Goal: Task Accomplishment & Management: Use online tool/utility

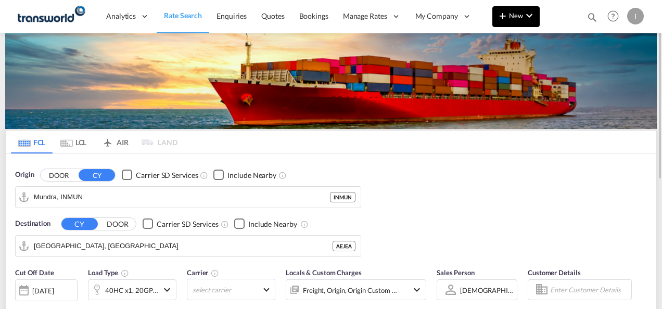
click at [521, 12] on span "New" at bounding box center [515, 15] width 39 height 8
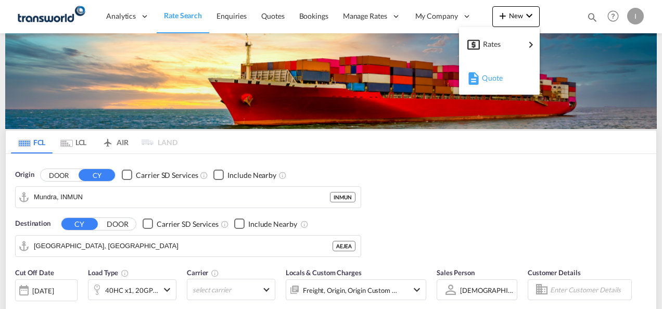
click at [489, 79] on span "Quote" at bounding box center [487, 78] width 11 height 21
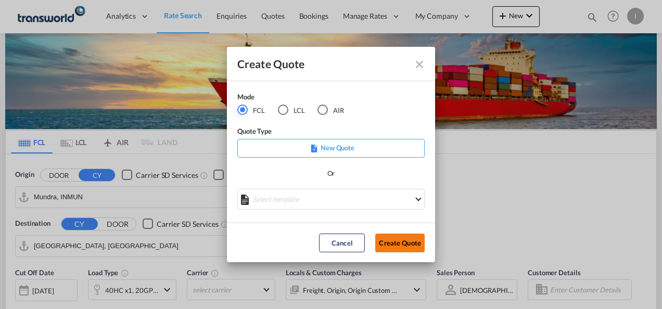
click at [391, 238] on button "Create Quote" at bounding box center [399, 243] width 49 height 19
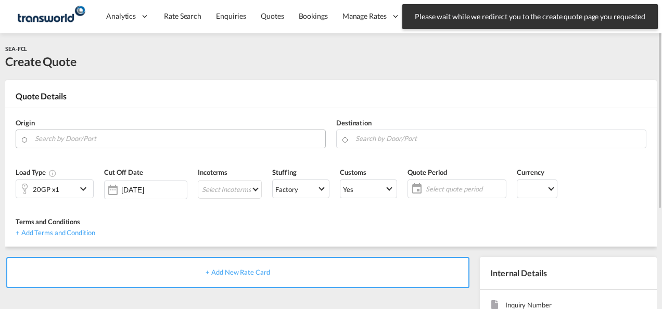
click at [126, 139] on input "Search by Door/Port" at bounding box center [177, 139] width 285 height 18
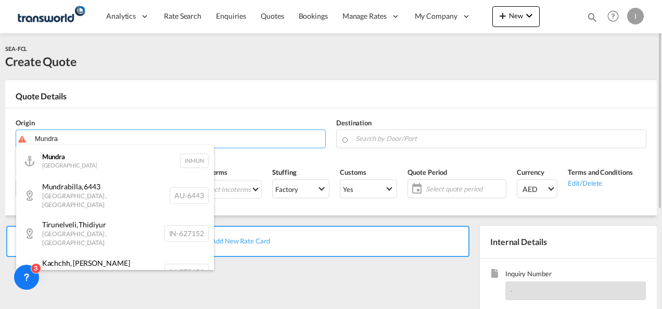
drag, startPoint x: 86, startPoint y: 165, endPoint x: 88, endPoint y: 170, distance: 5.4
click at [86, 165] on div "Mundra India INMUN" at bounding box center [115, 160] width 198 height 31
type input "Mundra, INMUN"
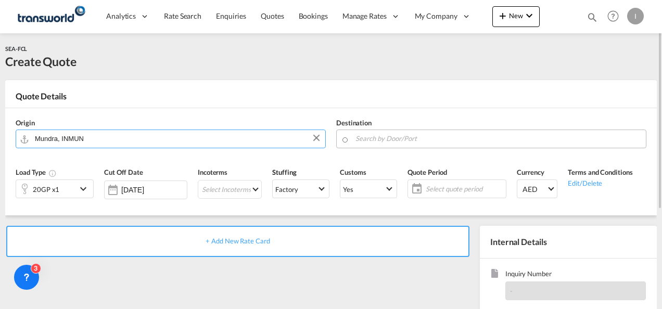
click at [388, 141] on input "Search by Door/Port" at bounding box center [497, 139] width 285 height 18
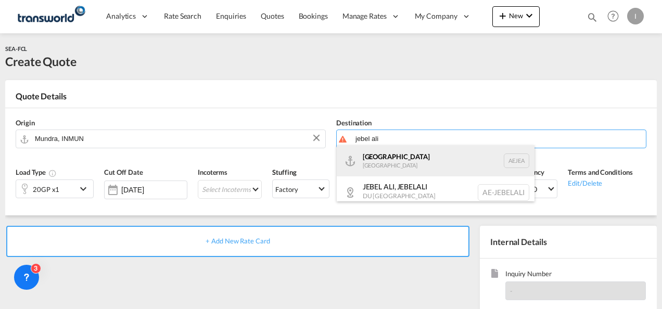
click at [391, 161] on div "[GEOGRAPHIC_DATA] [GEOGRAPHIC_DATA]" at bounding box center [436, 160] width 198 height 31
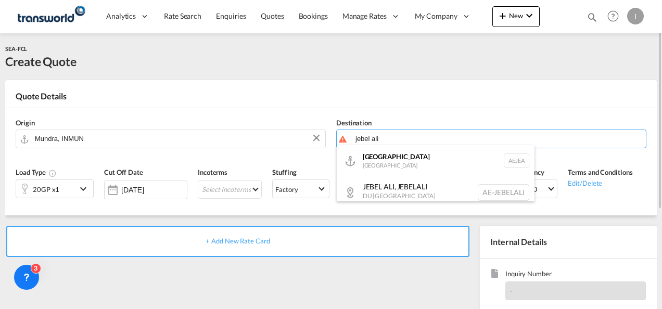
type input "[GEOGRAPHIC_DATA], [GEOGRAPHIC_DATA]"
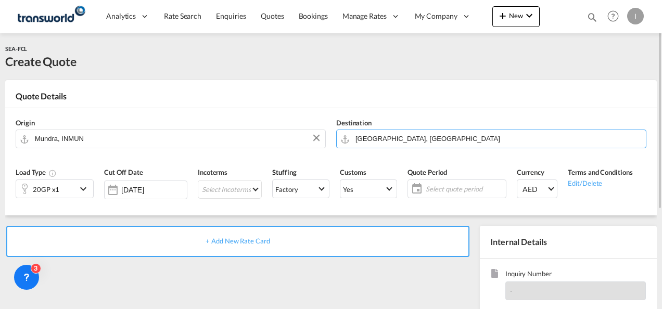
click at [56, 187] on div "20GP x1" at bounding box center [46, 189] width 27 height 15
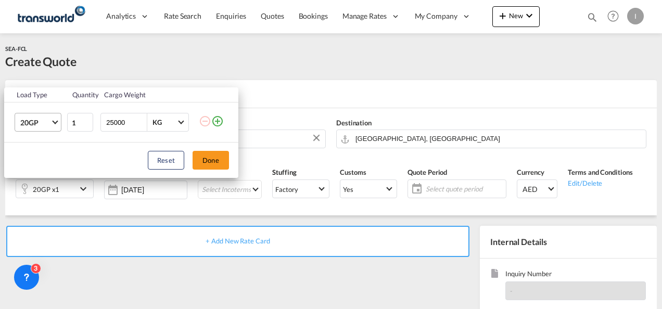
click at [48, 122] on span "20GP" at bounding box center [35, 123] width 30 height 10
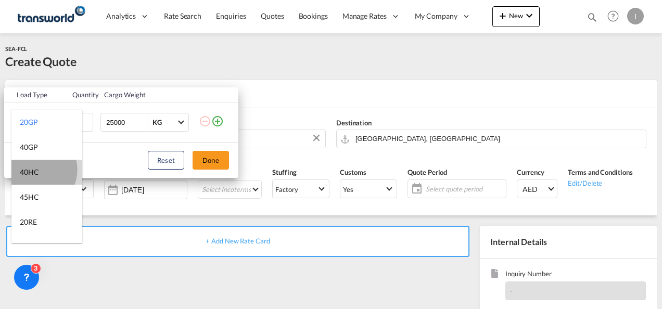
click at [35, 170] on div "40HC" at bounding box center [29, 172] width 19 height 10
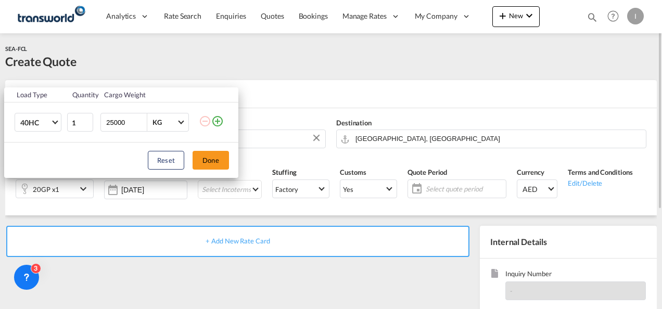
drag, startPoint x: 209, startPoint y: 158, endPoint x: 212, endPoint y: 166, distance: 8.7
click at [210, 158] on button "Done" at bounding box center [210, 160] width 36 height 19
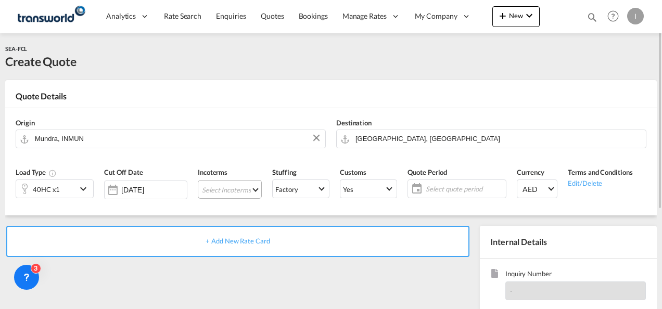
click at [215, 187] on md-select "Select Incoterms FCA - import Free Carrier DDP - export Delivery Duty Paid DPU …" at bounding box center [230, 189] width 64 height 19
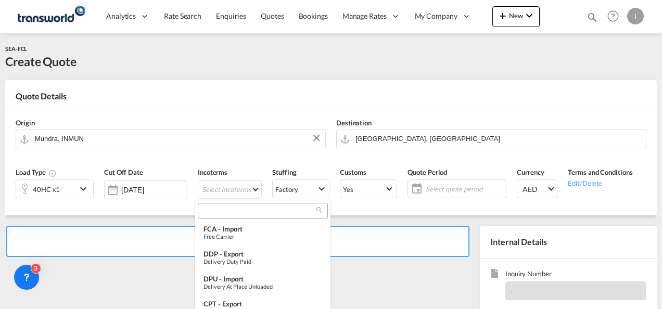
click at [216, 203] on div at bounding box center [263, 211] width 130 height 16
click at [213, 211] on input "search" at bounding box center [258, 210] width 115 height 9
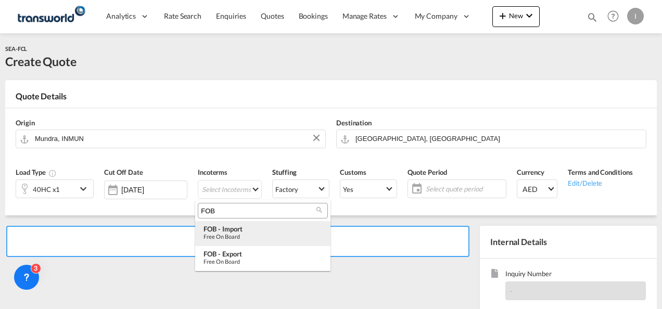
type input "FOB"
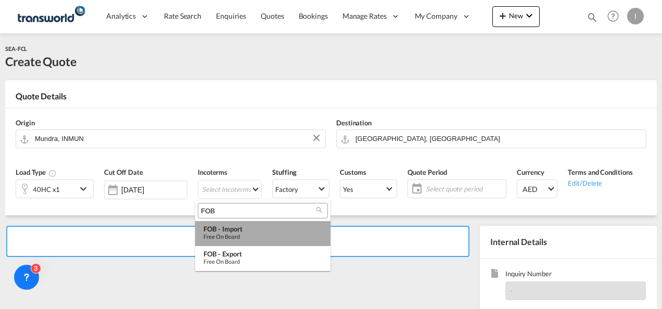
click at [234, 231] on div "FOB - import" at bounding box center [262, 229] width 119 height 8
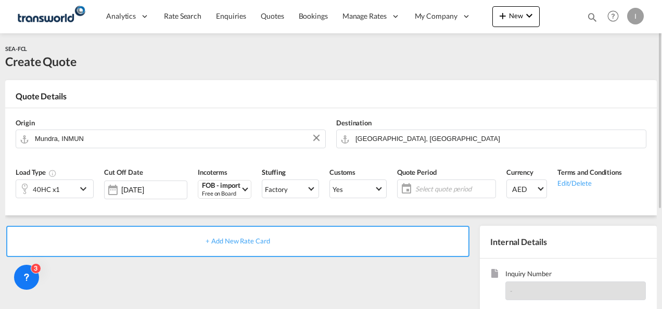
click at [436, 190] on span "Select quote period" at bounding box center [454, 188] width 78 height 9
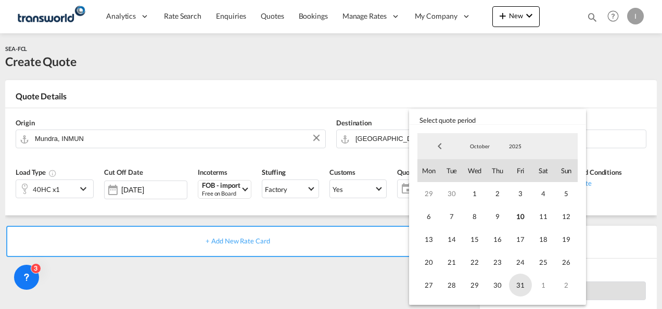
click at [509, 285] on span "31" at bounding box center [520, 285] width 23 height 23
click at [347, 282] on md-backdrop at bounding box center [331, 154] width 662 height 309
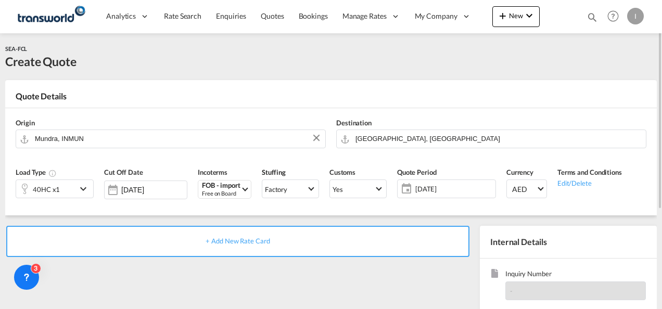
scroll to position [52, 0]
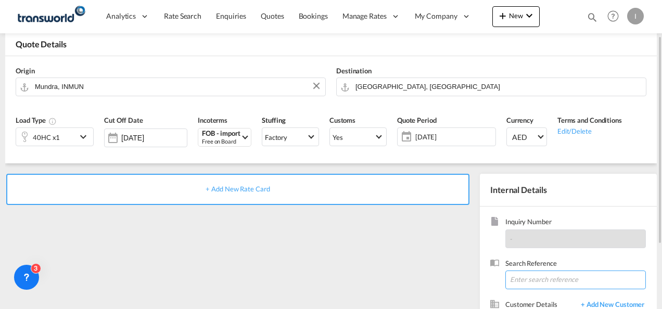
click at [553, 278] on input at bounding box center [575, 280] width 140 height 19
paste input "TXB004555"
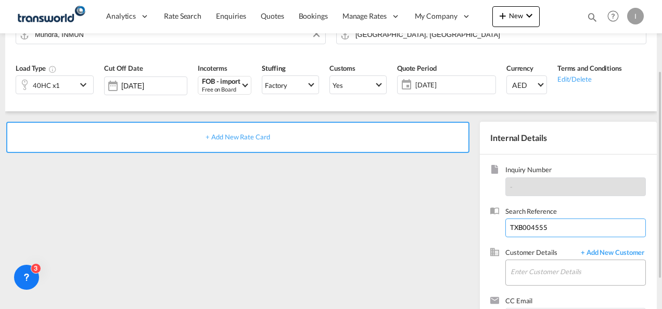
type input "TXB004555"
click at [513, 276] on input "Enter Customer Details" at bounding box center [577, 271] width 135 height 23
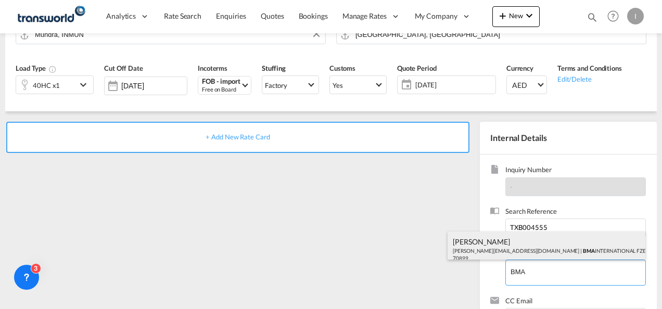
click at [515, 239] on div "[PERSON_NAME] [EMAIL_ADDRESS][DOMAIN_NAME] | BMA INTERNATIONAL FZE | 70899" at bounding box center [546, 248] width 198 height 35
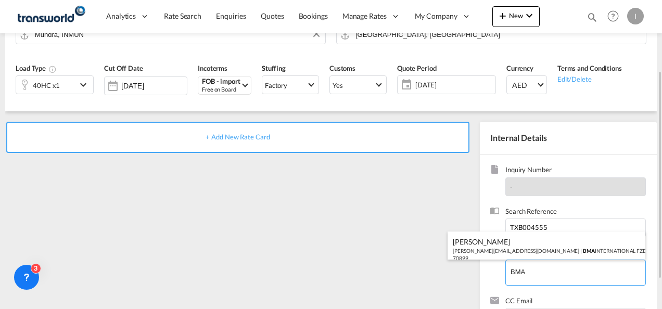
type input "BMA INTERNATIONAL FZE, [PERSON_NAME], [PERSON_NAME][EMAIL_ADDRESS][DOMAIN_NAME]"
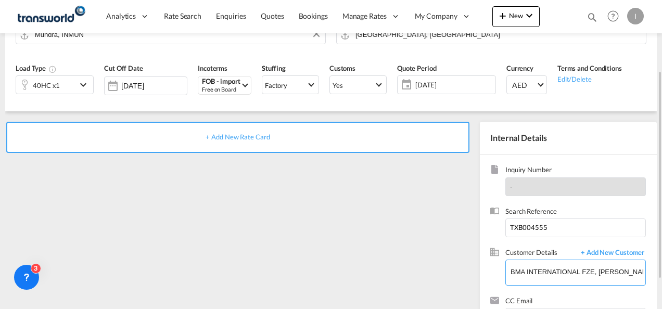
scroll to position [147, 0]
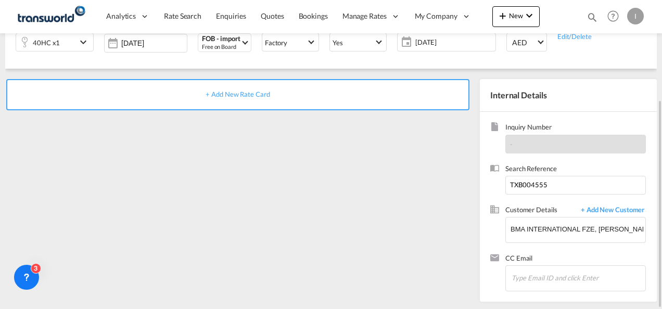
click at [253, 95] on span "+ Add New Rate Card" at bounding box center [237, 94] width 64 height 8
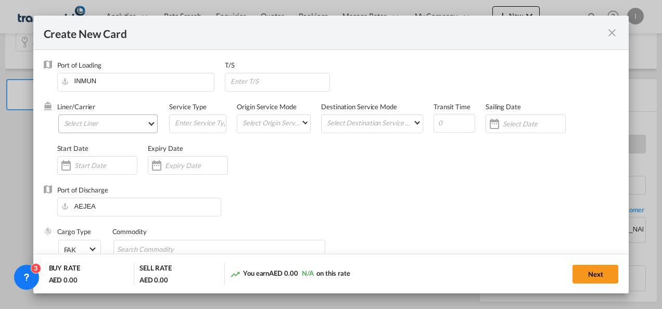
type input "Basic Ocean Freight"
select select "per equipment"
click at [108, 120] on md-select "Select Liner 2HM LOGISTICS D.O.O. / TDWC-CAPODISTRI 2HM LOGISTICS D.O.O. / TDWC…" at bounding box center [108, 123] width 100 height 19
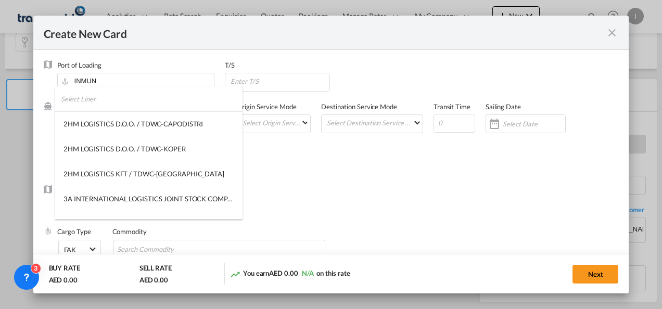
click at [110, 101] on input "search" at bounding box center [152, 98] width 182 height 25
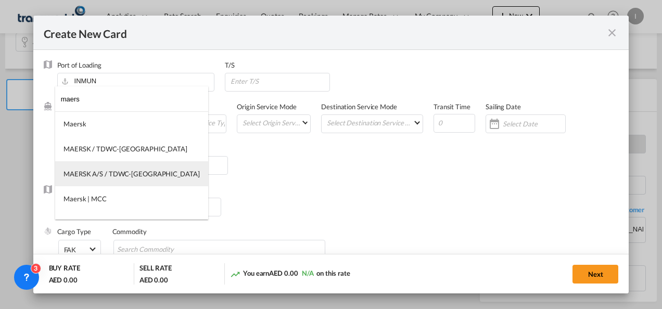
type input "maers"
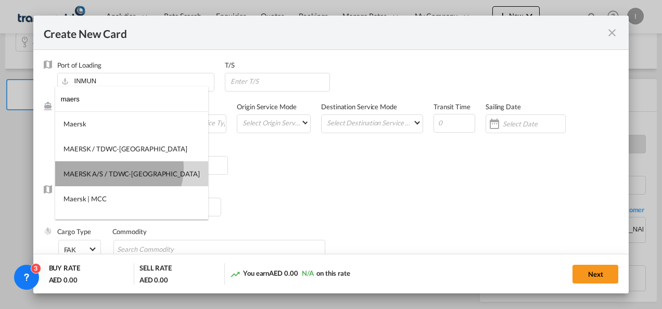
click at [118, 168] on md-option "MAERSK A/S / TDWC-[GEOGRAPHIC_DATA]" at bounding box center [131, 173] width 153 height 25
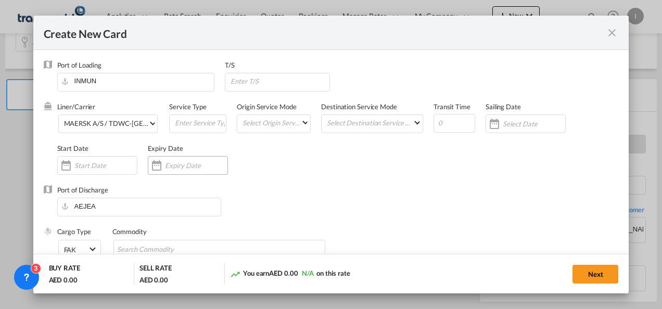
click at [166, 162] on input "Create New CardPort ..." at bounding box center [196, 165] width 62 height 8
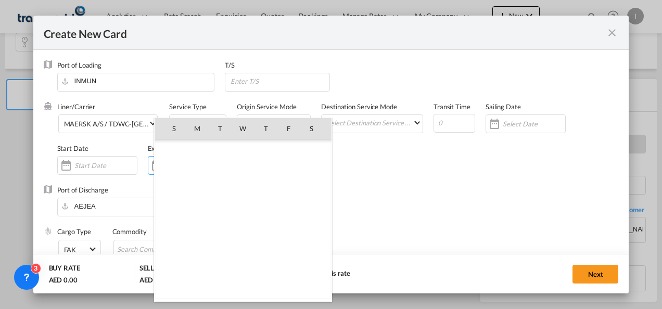
scroll to position [241105, 0]
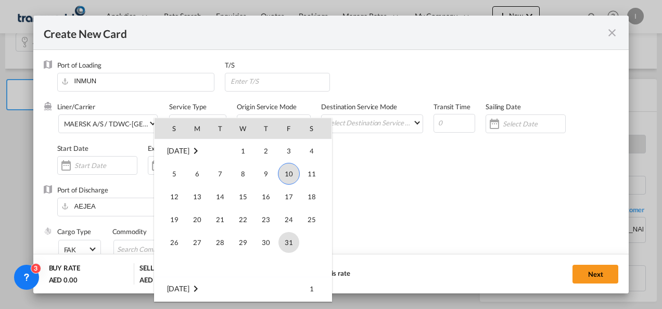
click at [284, 240] on span "31" at bounding box center [288, 242] width 21 height 21
type input "[DATE]"
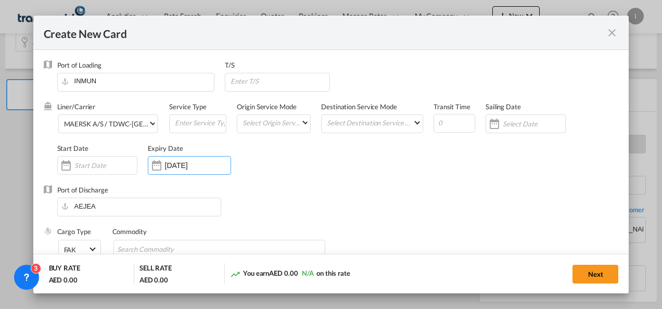
click at [371, 178] on div "Liner/Carrier MAERSK A/S / TDWC-[GEOGRAPHIC_DATA] Service Type Origin Service M…" at bounding box center [337, 143] width 561 height 83
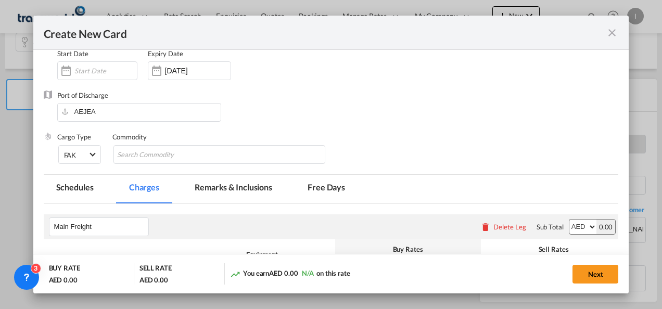
scroll to position [104, 0]
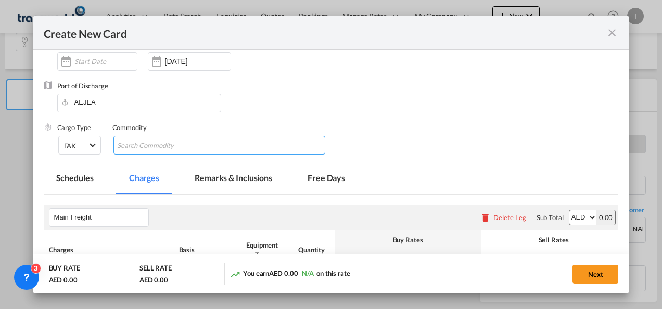
click at [164, 145] on input "Chips input." at bounding box center [164, 145] width 95 height 17
type input "General cargo"
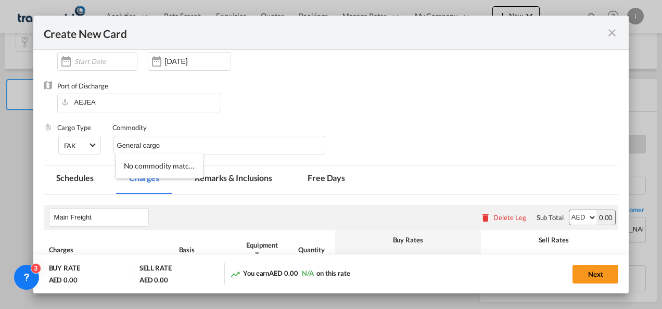
click at [377, 114] on div "Port of Discharge [GEOGRAPHIC_DATA]" at bounding box center [331, 102] width 575 height 42
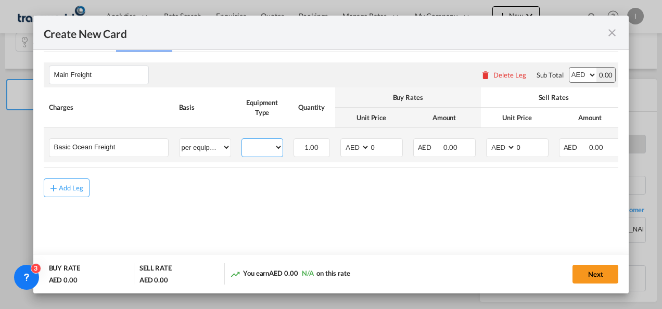
click at [260, 148] on select "40HC" at bounding box center [262, 147] width 41 height 14
select select "40HC"
click at [242, 140] on select "40HC" at bounding box center [262, 147] width 41 height 14
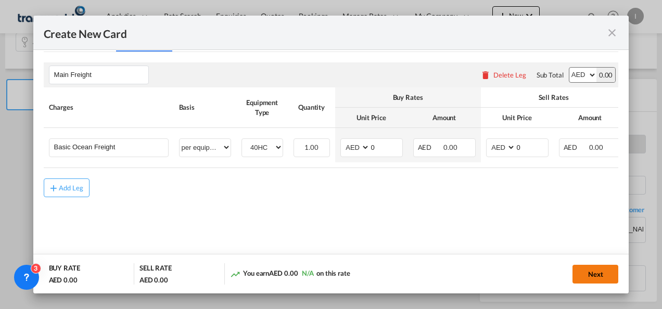
click at [599, 269] on button "Next" at bounding box center [595, 274] width 46 height 19
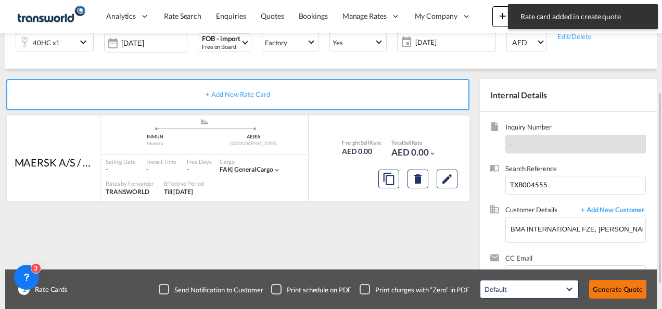
click at [597, 281] on button "Generate Quote" at bounding box center [617, 289] width 57 height 19
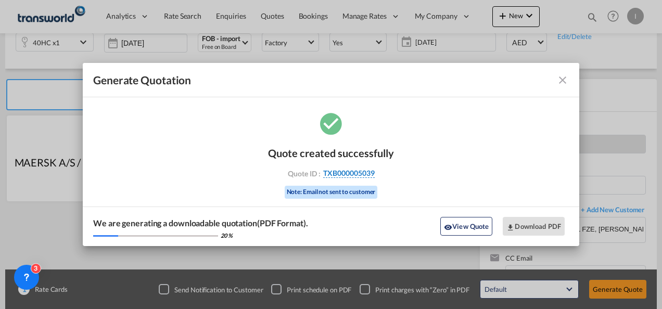
click at [334, 175] on span "TXB000005039" at bounding box center [348, 173] width 51 height 9
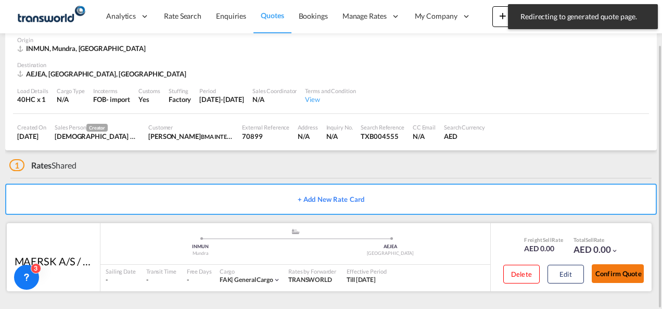
drag, startPoint x: 627, startPoint y: 274, endPoint x: 614, endPoint y: 266, distance: 15.6
click at [627, 274] on button "Confirm Quote" at bounding box center [617, 273] width 52 height 19
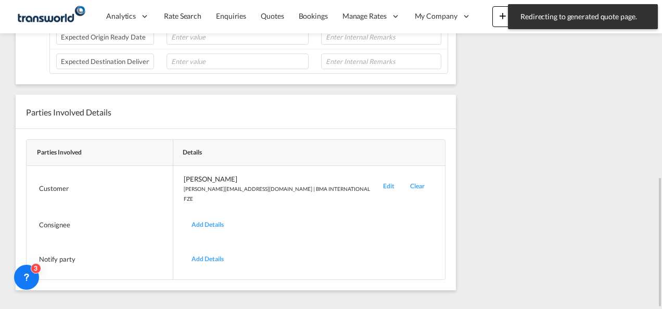
scroll to position [162, 0]
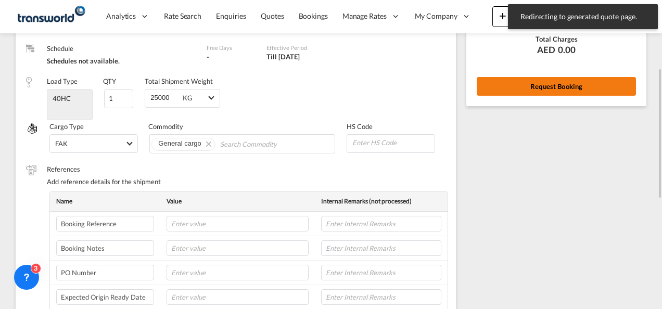
click at [536, 88] on button "Request Booking" at bounding box center [556, 86] width 159 height 19
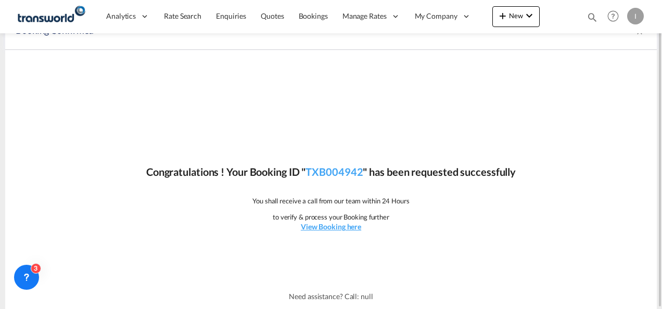
scroll to position [19, 0]
click at [343, 171] on link "TXB004942" at bounding box center [333, 172] width 57 height 12
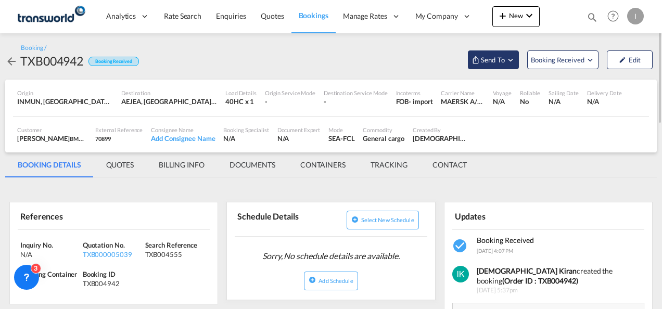
click at [495, 57] on span "Send To" at bounding box center [493, 60] width 26 height 10
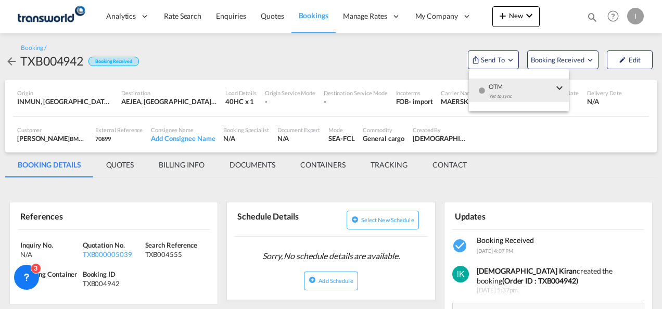
click at [505, 104] on md-menu-item "OTM Yet to sync Send Shipment" at bounding box center [519, 90] width 100 height 34
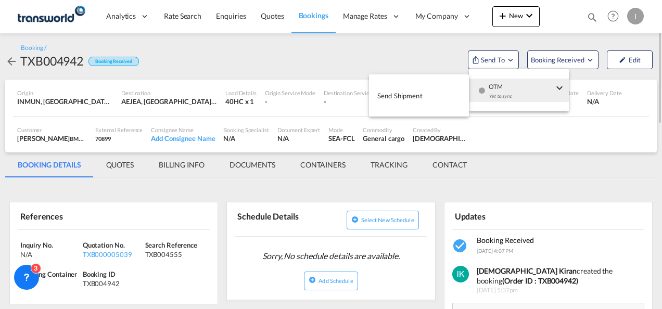
click at [428, 99] on button "Send Shipment" at bounding box center [419, 95] width 100 height 23
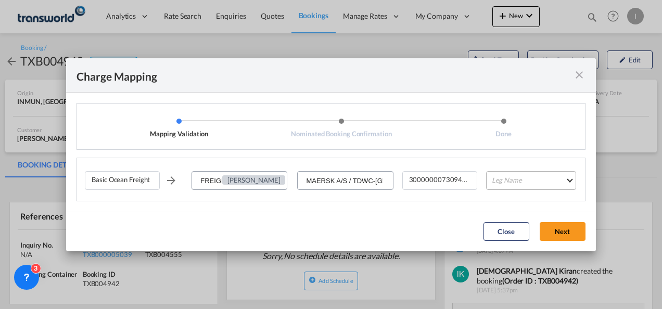
click at [525, 177] on md-select "Leg Name HANDLING ORIGIN VESSEL HANDLING DESTINATION OTHERS TL PICK UP CUSTOMS …" at bounding box center [531, 180] width 90 height 19
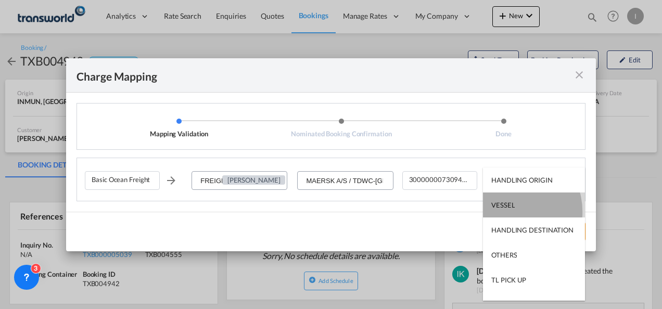
click at [506, 211] on md-option "VESSEL" at bounding box center [534, 204] width 102 height 25
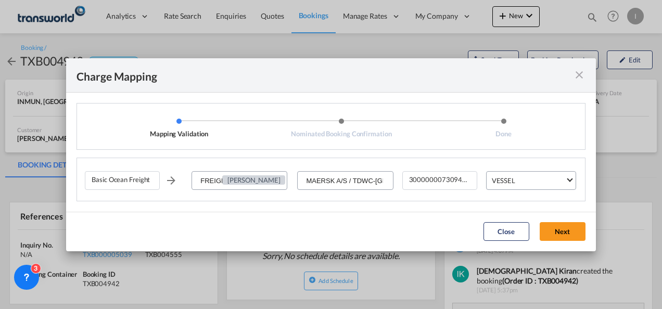
click at [559, 229] on button "Next" at bounding box center [562, 231] width 46 height 19
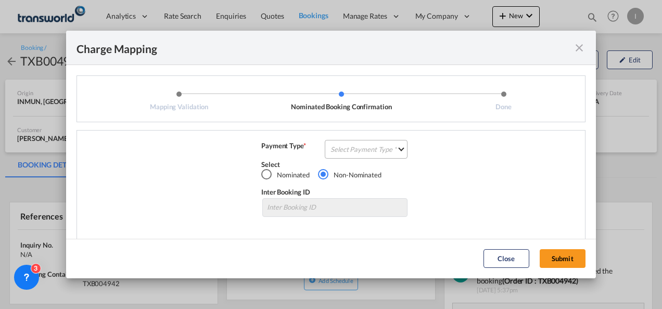
click at [377, 156] on md-select "Select Payment Type COLLECT PREPAID" at bounding box center [366, 149] width 83 height 19
click at [369, 159] on md-option "COLLECT" at bounding box center [365, 149] width 92 height 25
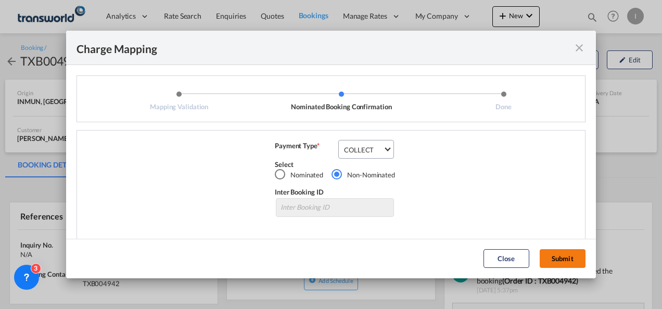
click at [551, 256] on button "Submit" at bounding box center [562, 258] width 46 height 19
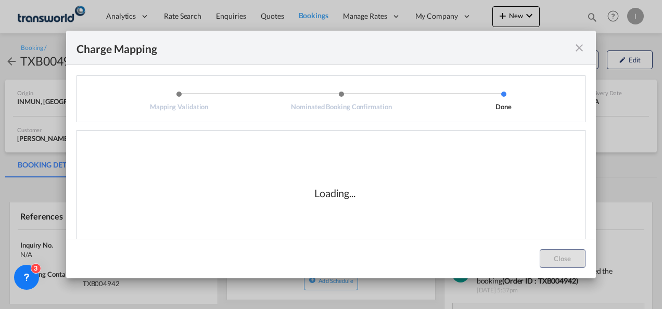
click at [339, 187] on div "Loading..." at bounding box center [334, 193] width 41 height 15
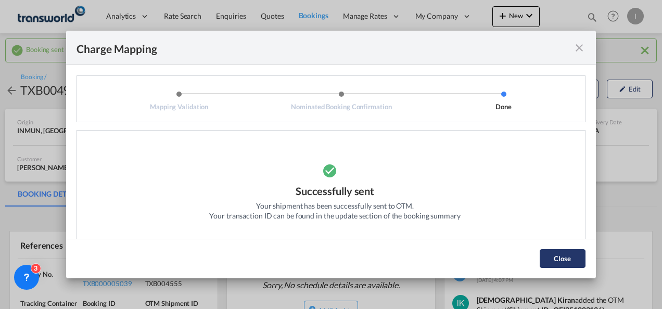
click at [559, 256] on button "Close" at bounding box center [562, 258] width 46 height 19
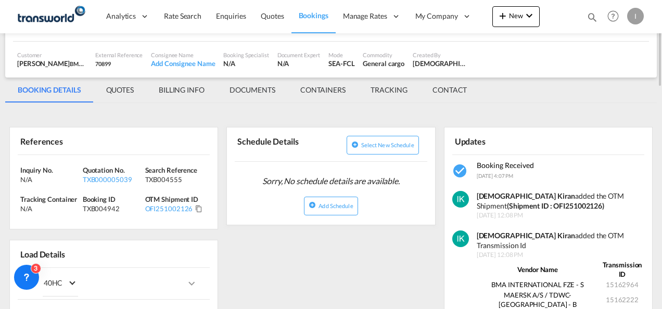
scroll to position [156, 0]
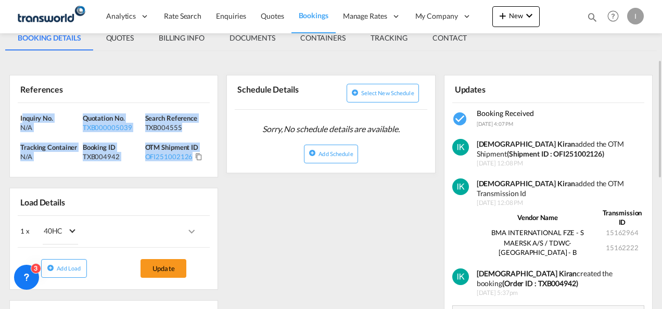
drag, startPoint x: 207, startPoint y: 162, endPoint x: 21, endPoint y: 118, distance: 190.9
click at [21, 118] on div "Inquiry No. N/A Quotation No. TXB000005039 Search Reference TXB004555 Tracking …" at bounding box center [114, 140] width 208 height 74
copy div "nquiry No. N/A Quotation No. TXB000005039 Search Reference TXB004555 Tracking C…"
drag, startPoint x: 581, startPoint y: 50, endPoint x: 569, endPoint y: 52, distance: 11.6
click at [581, 50] on md-tabs-canvas "BOOKING DETAILS QUOTES BILLING INFO DOCUMENTS CONTAINERS TRACKING CONTACT BOOKI…" at bounding box center [330, 37] width 651 height 25
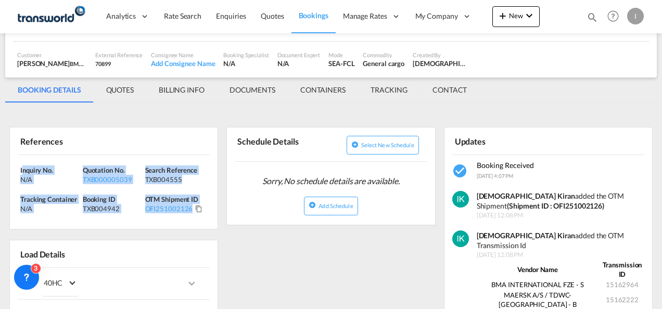
scroll to position [0, 0]
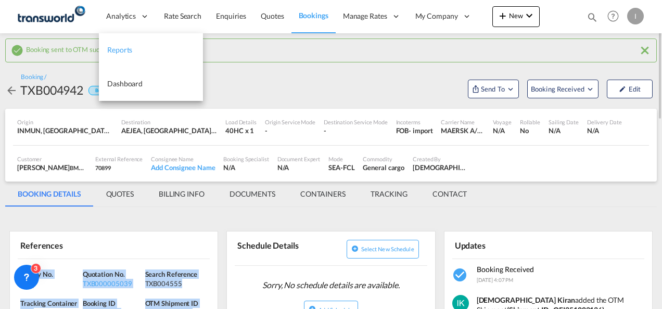
click at [124, 51] on span "Reports" at bounding box center [119, 49] width 25 height 9
